Goal: Register for event/course

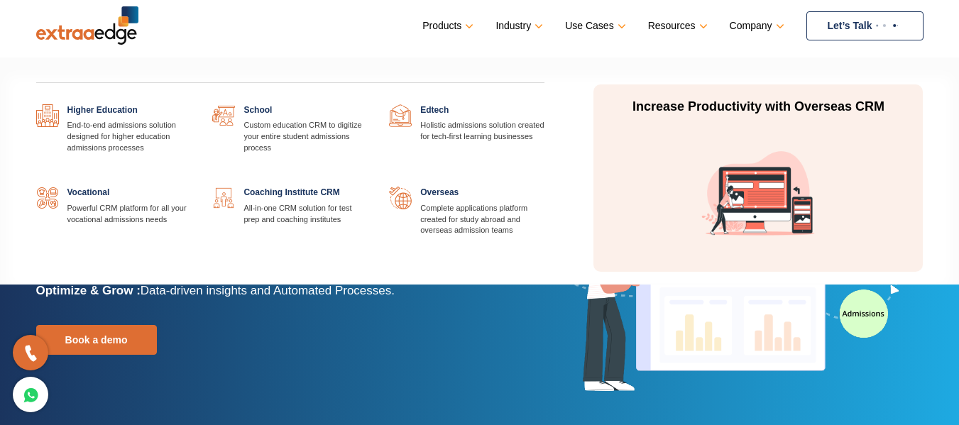
scroll to position [11, 0]
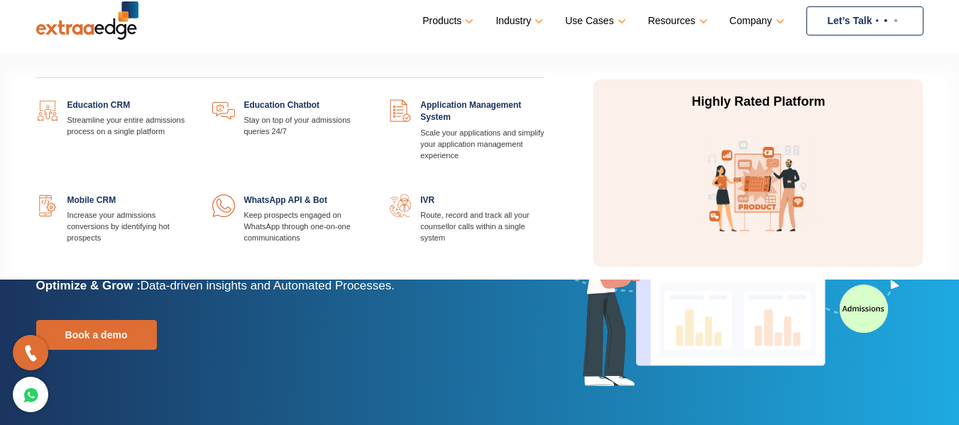
click at [191, 99] on link at bounding box center [191, 99] width 0 height 0
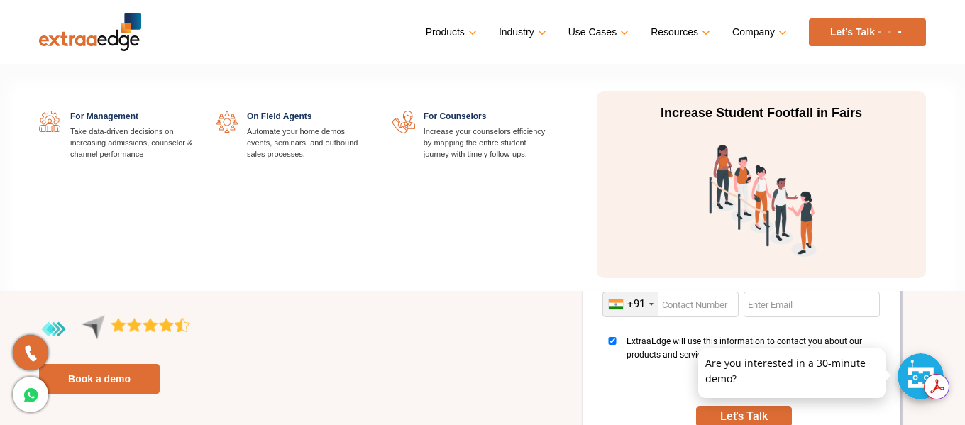
click at [194, 111] on link at bounding box center [194, 111] width 0 height 0
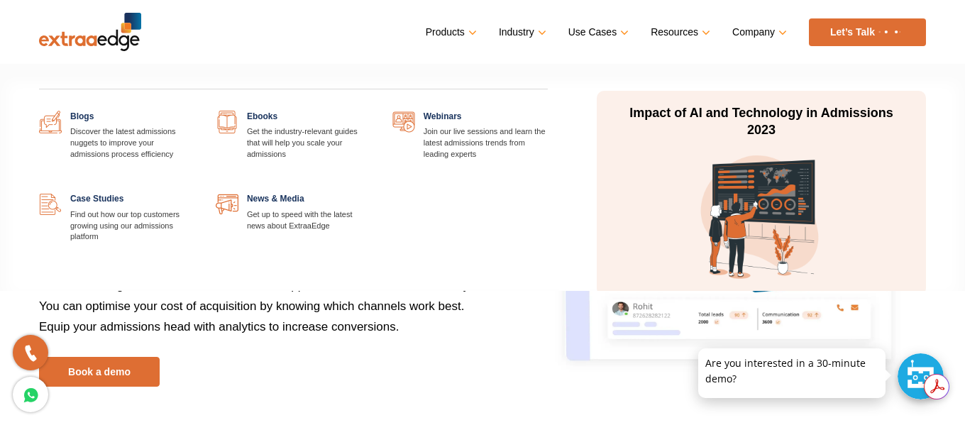
click at [548, 111] on link at bounding box center [548, 111] width 0 height 0
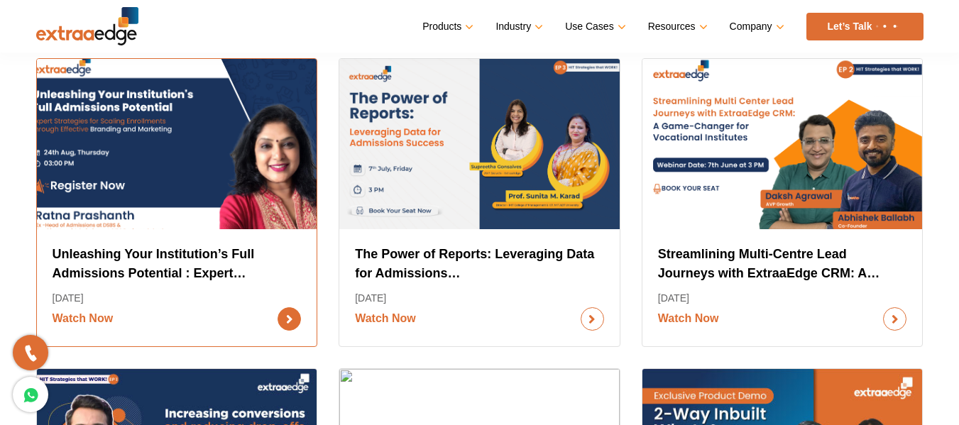
scroll to position [395, 0]
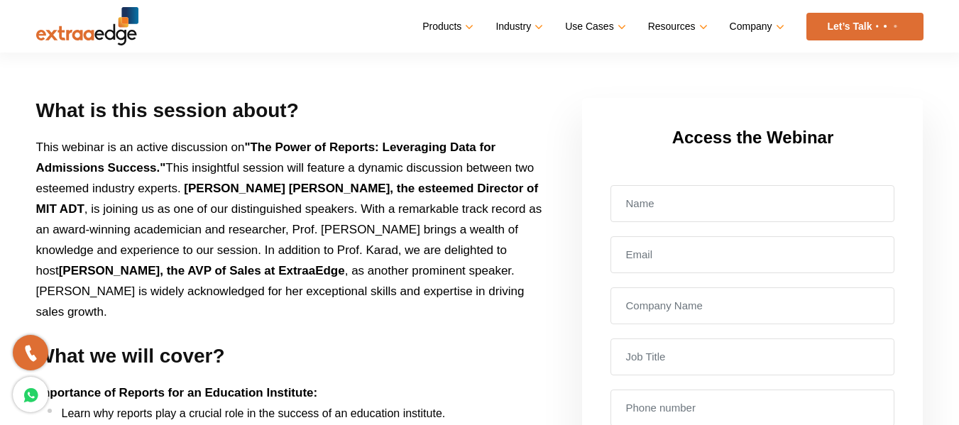
scroll to position [281, 0]
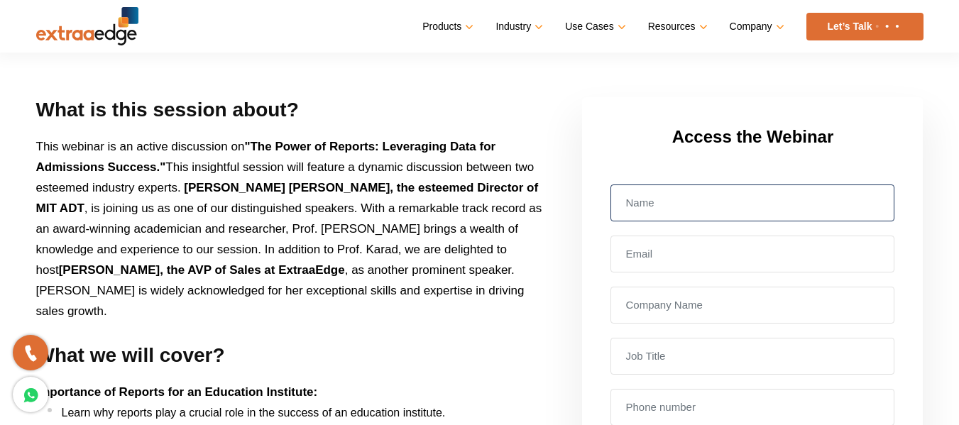
click at [668, 196] on input "text" at bounding box center [752, 202] width 284 height 37
